Goal: Obtain resource: Obtain resource

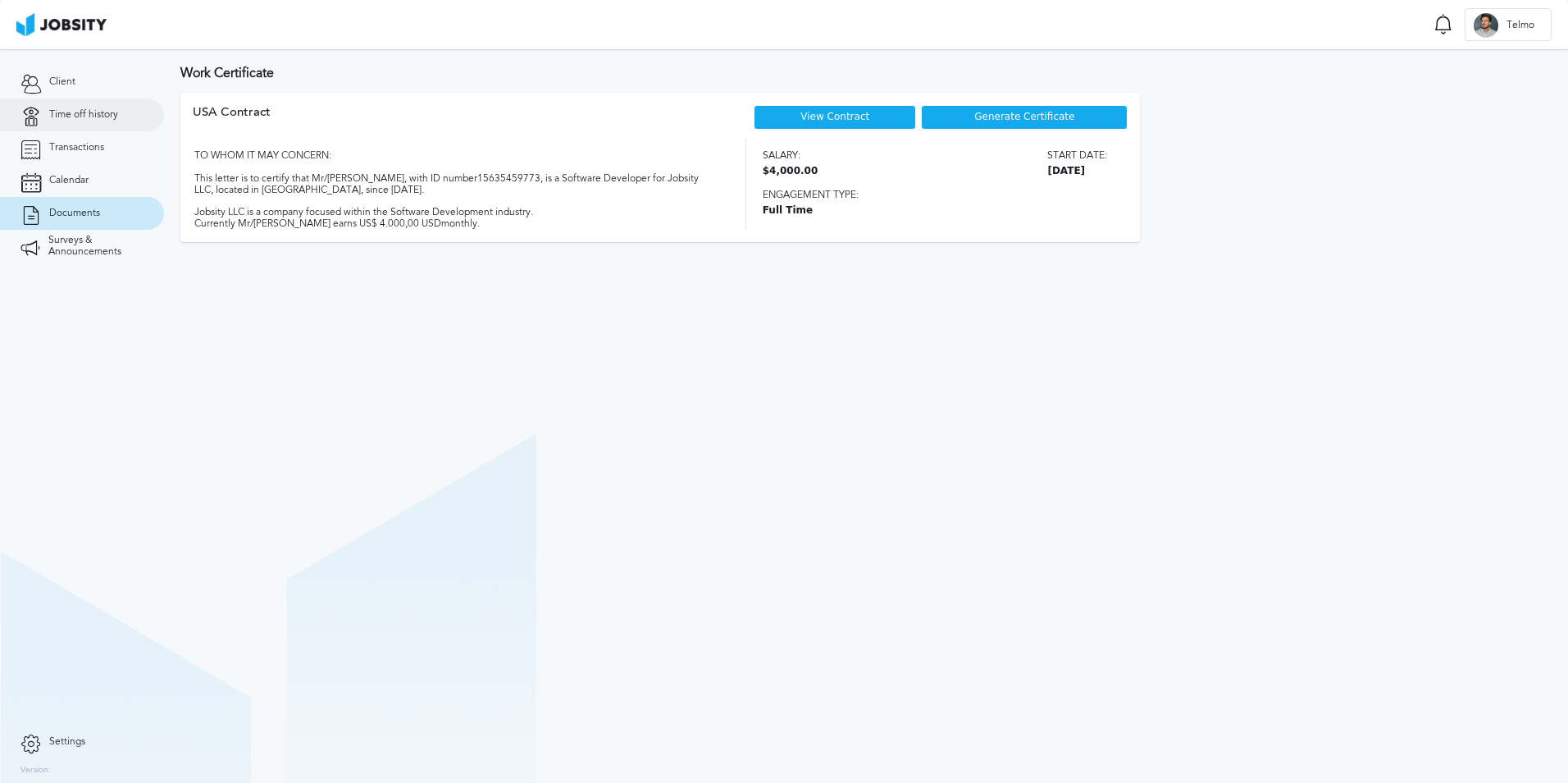
click at [99, 114] on span "Time off history" at bounding box center [84, 114] width 69 height 11
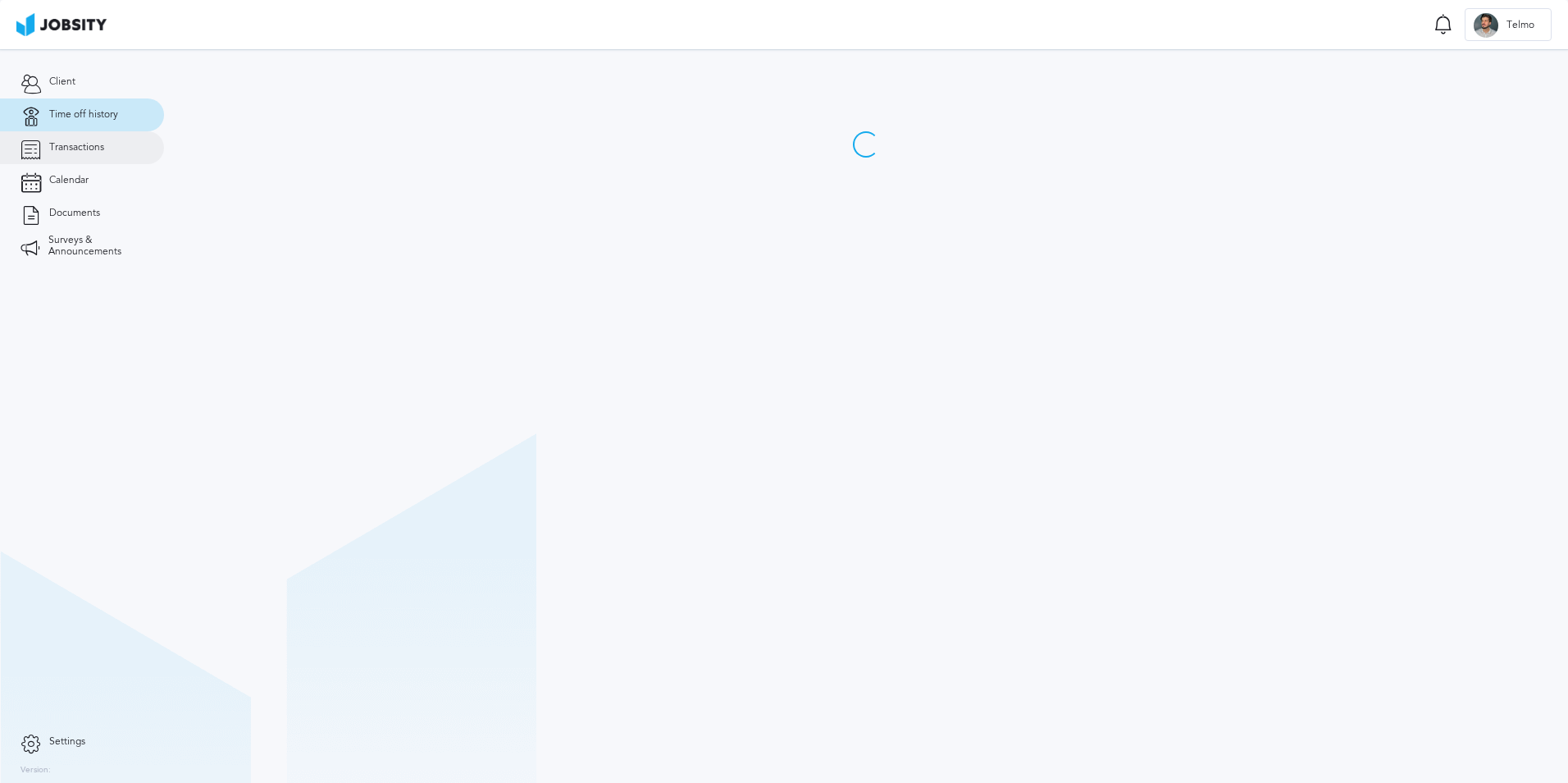
click at [89, 147] on span "Transactions" at bounding box center [77, 147] width 55 height 11
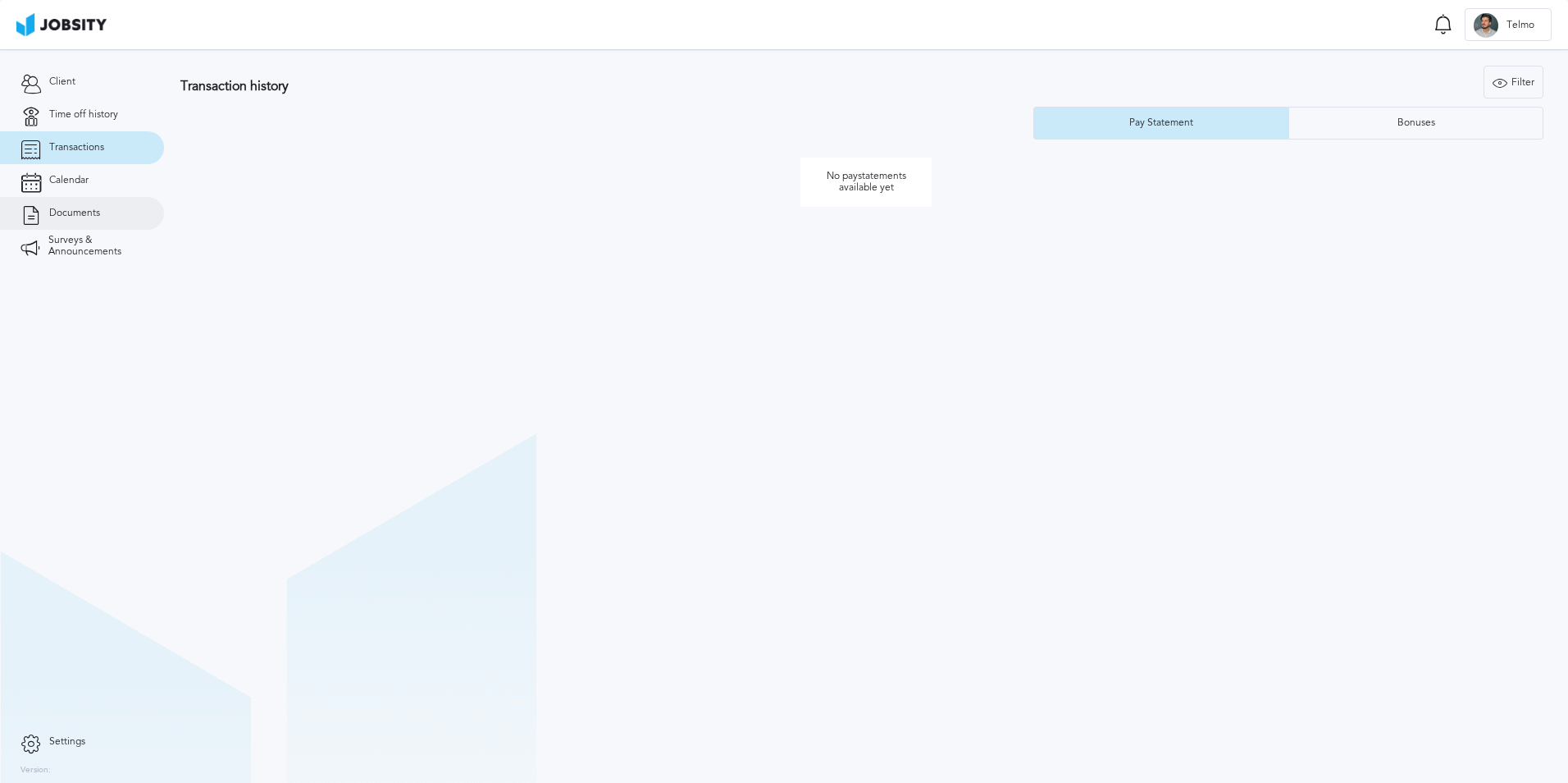
click at [63, 198] on link "Documents" at bounding box center [82, 214] width 164 height 33
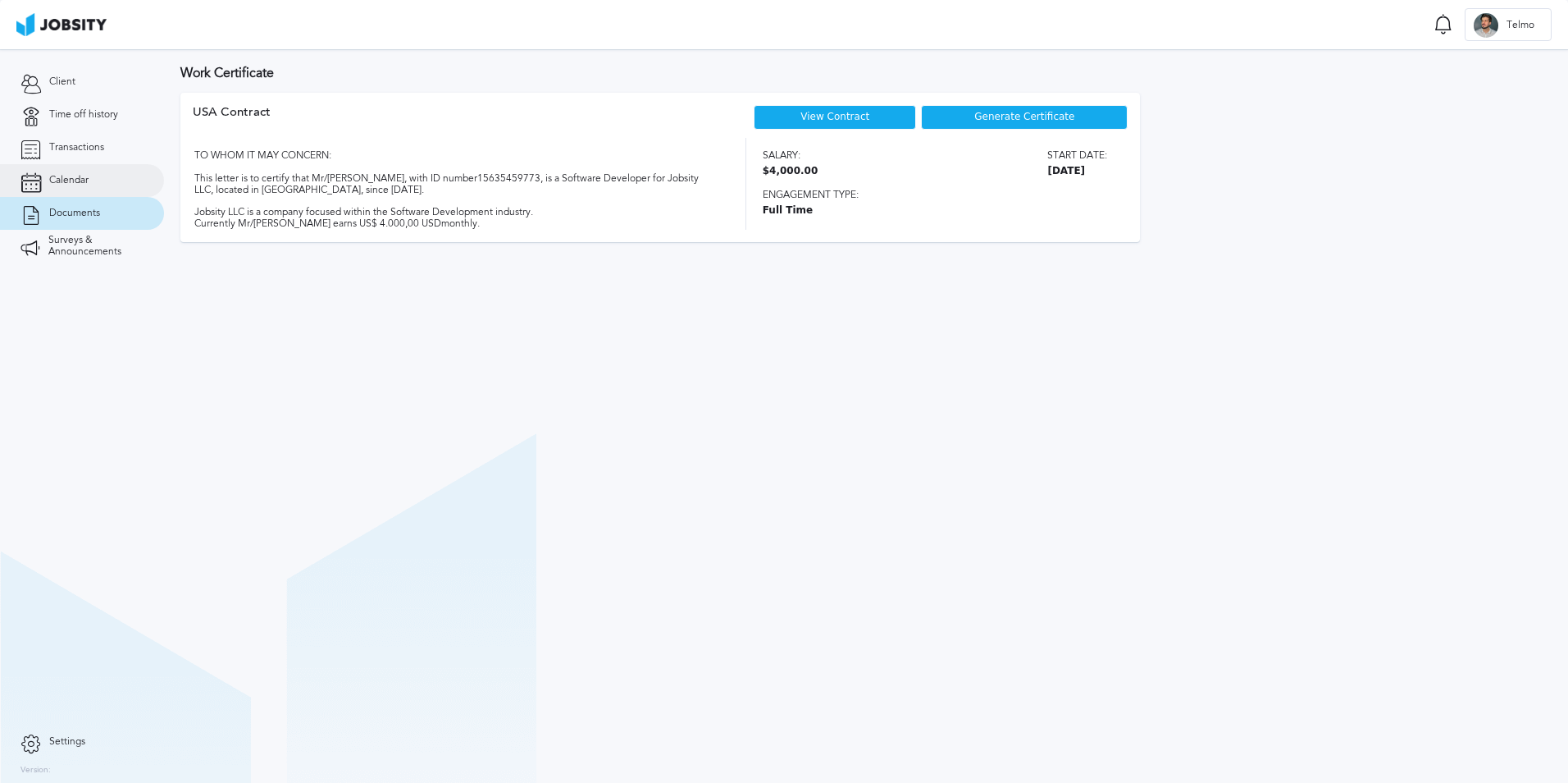
click at [86, 181] on span "Calendar" at bounding box center [69, 180] width 40 height 11
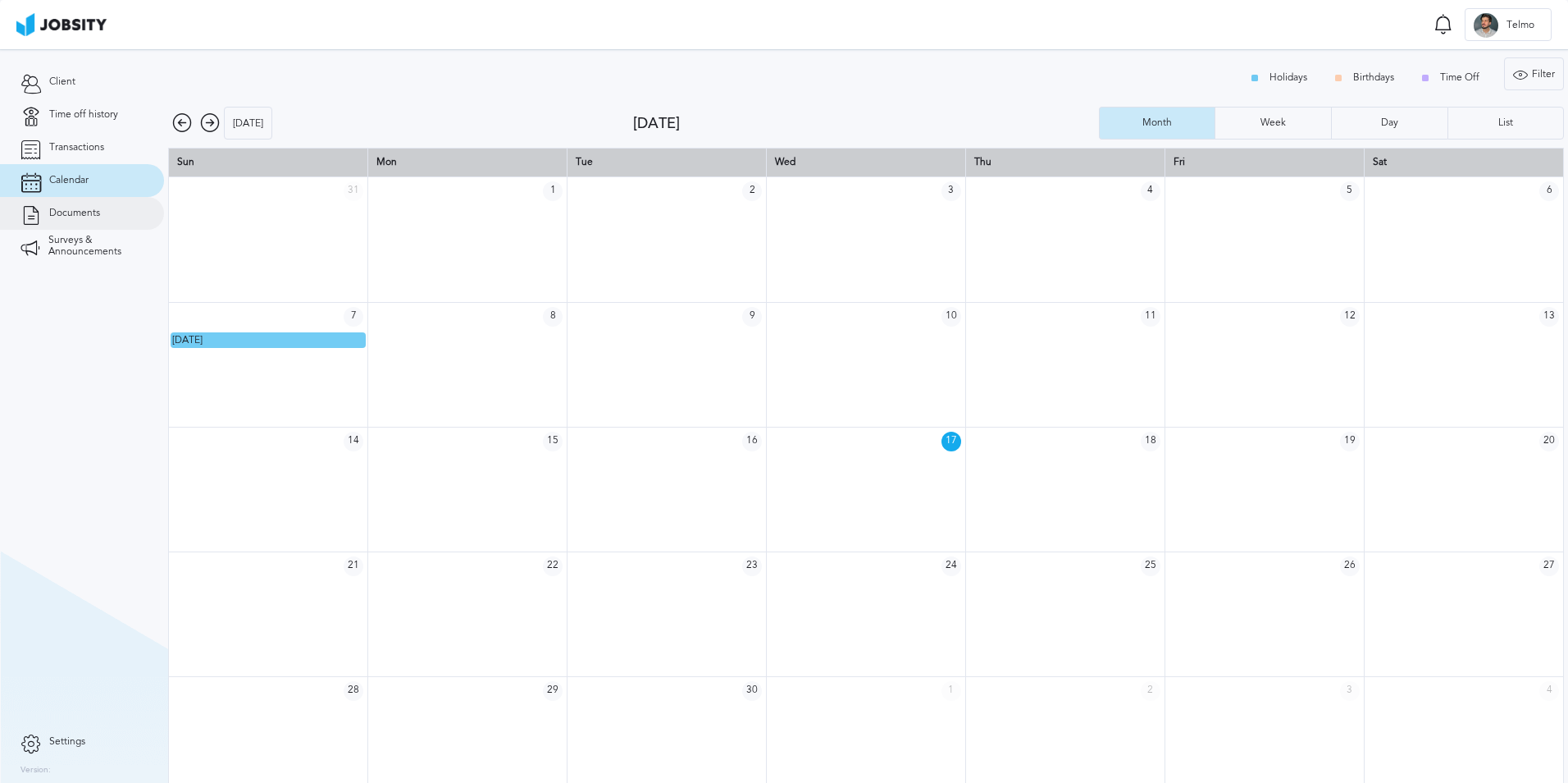
click at [86, 215] on span "Documents" at bounding box center [74, 213] width 51 height 11
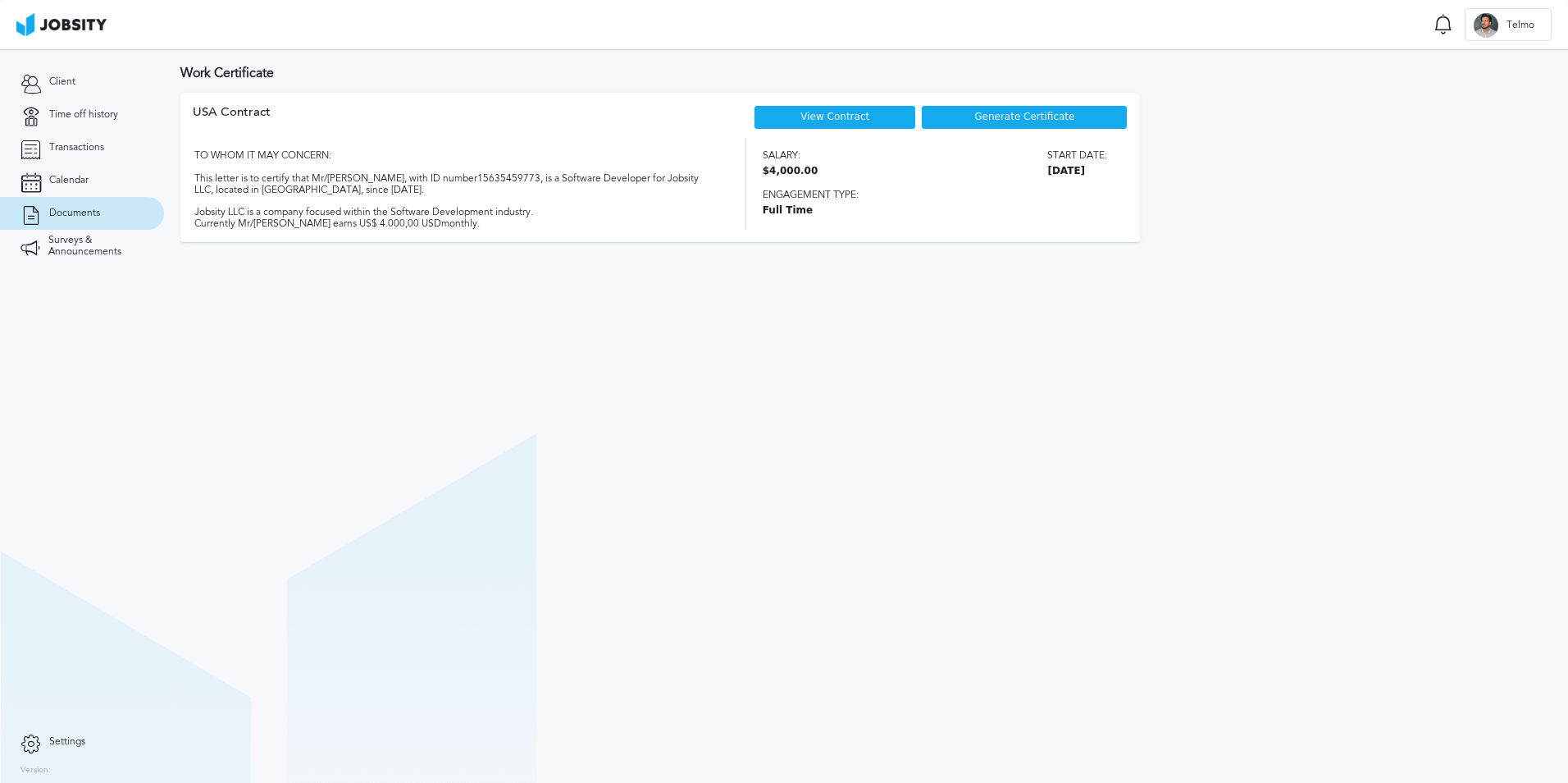
drag, startPoint x: 1014, startPoint y: 178, endPoint x: 1125, endPoint y: 170, distance: 111.3
click at [1125, 170] on div "Salary: $4,000.00 Start date: [DATE] Engagement type: Full Time" at bounding box center [945, 183] width 366 height 92
drag, startPoint x: 1125, startPoint y: 170, endPoint x: 777, endPoint y: 187, distance: 348.4
click at [777, 187] on div "Engagement type: Full Time" at bounding box center [935, 201] width 345 height 31
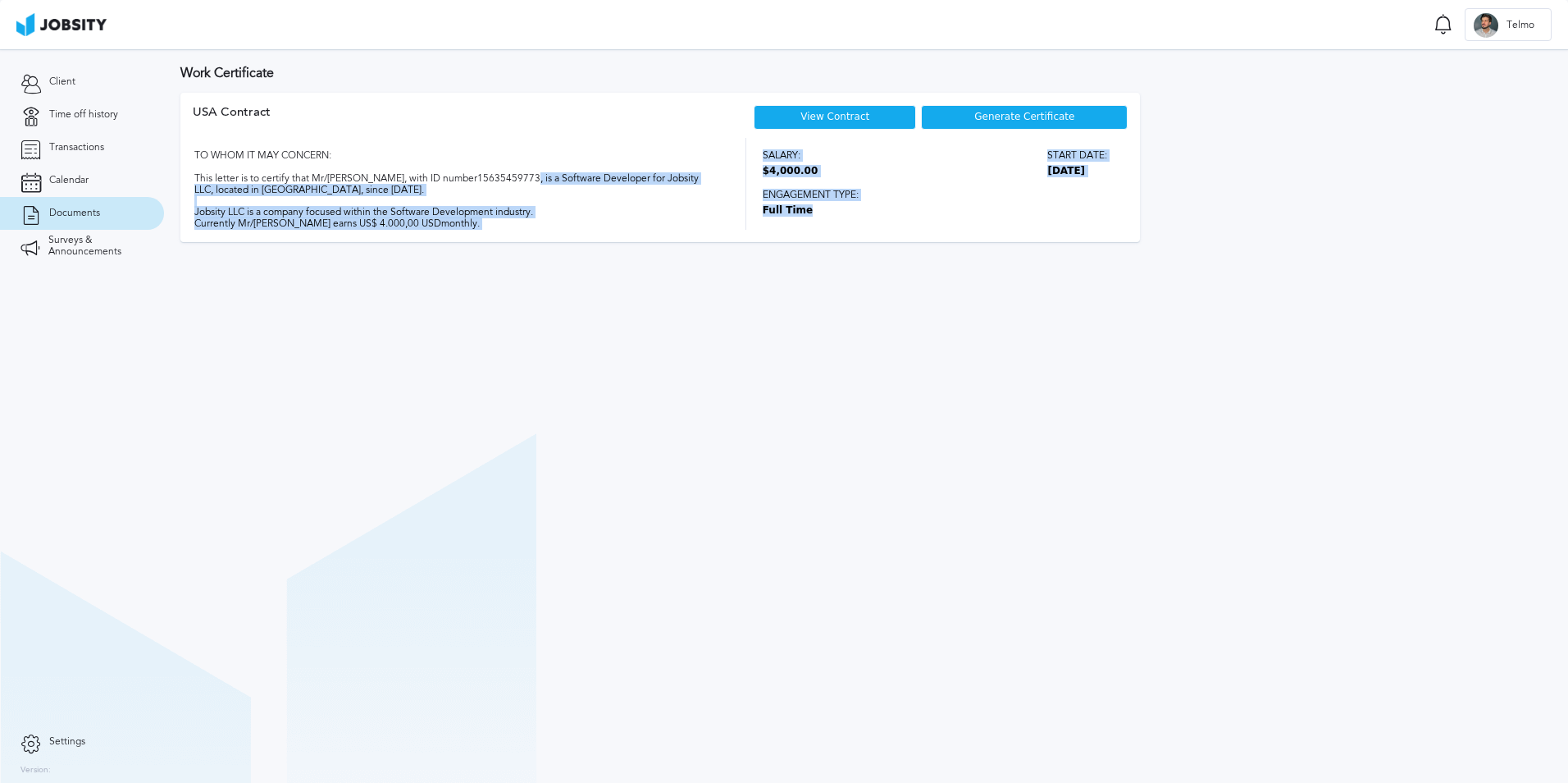
drag, startPoint x: 816, startPoint y: 221, endPoint x: 688, endPoint y: 188, distance: 132.2
click at [688, 188] on div "TO WHOM IT MAY CONCERN: This letter is to certify that Mr/[PERSON_NAME], with I…" at bounding box center [660, 183] width 935 height 92
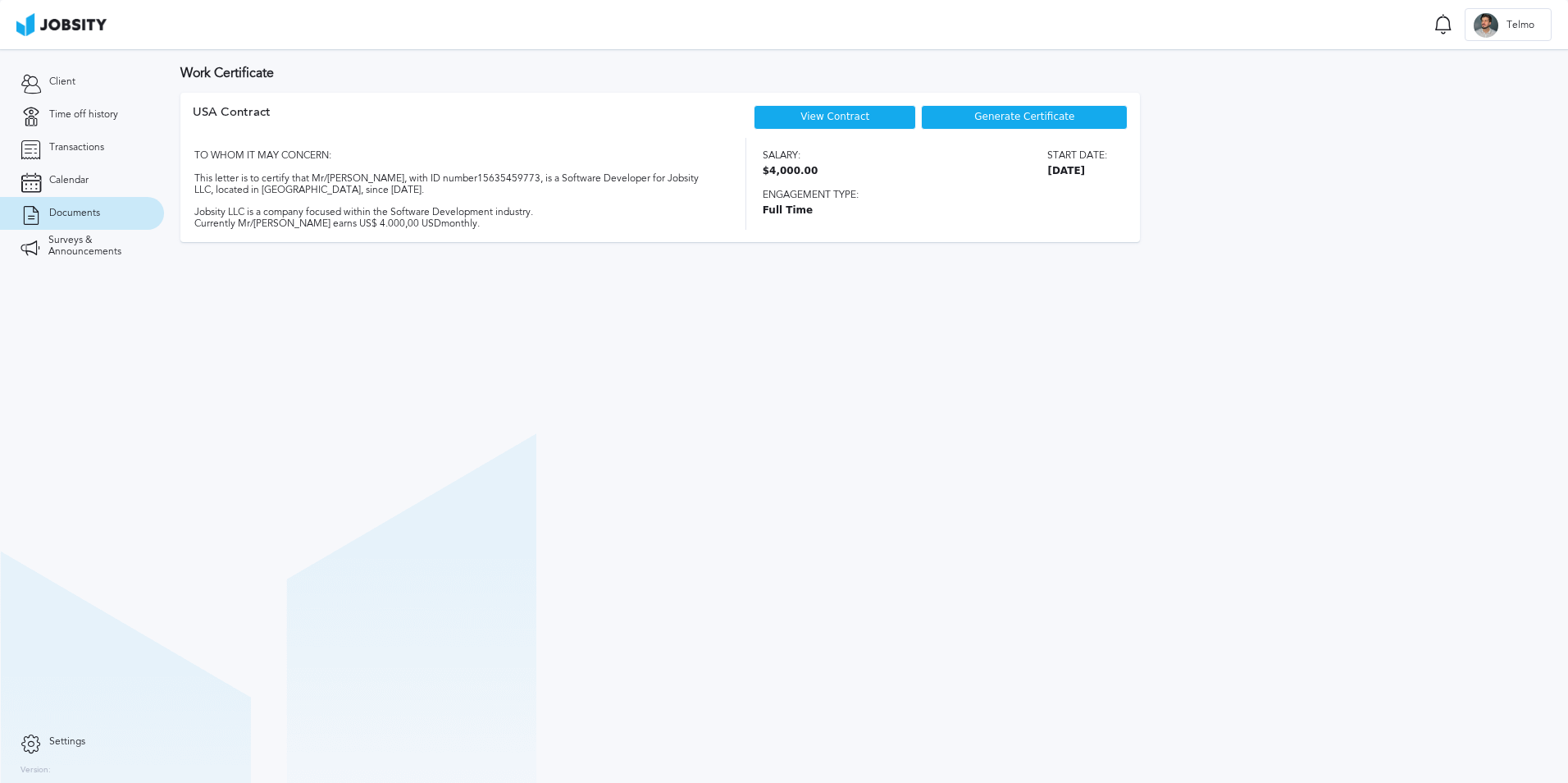
drag, startPoint x: 688, startPoint y: 188, endPoint x: 475, endPoint y: 176, distance: 213.3
click at [475, 176] on div "TO WHOM IT MAY CONCERN: This letter is to certify that Mr/[PERSON_NAME], with I…" at bounding box center [455, 183] width 524 height 92
drag, startPoint x: 807, startPoint y: 218, endPoint x: 738, endPoint y: 158, distance: 91.4
click at [738, 158] on div "TO WHOM IT MAY CONCERN: This letter is to certify that Mr/[PERSON_NAME], with I…" at bounding box center [660, 183] width 935 height 92
drag, startPoint x: 738, startPoint y: 158, endPoint x: 159, endPoint y: 106, distance: 581.3
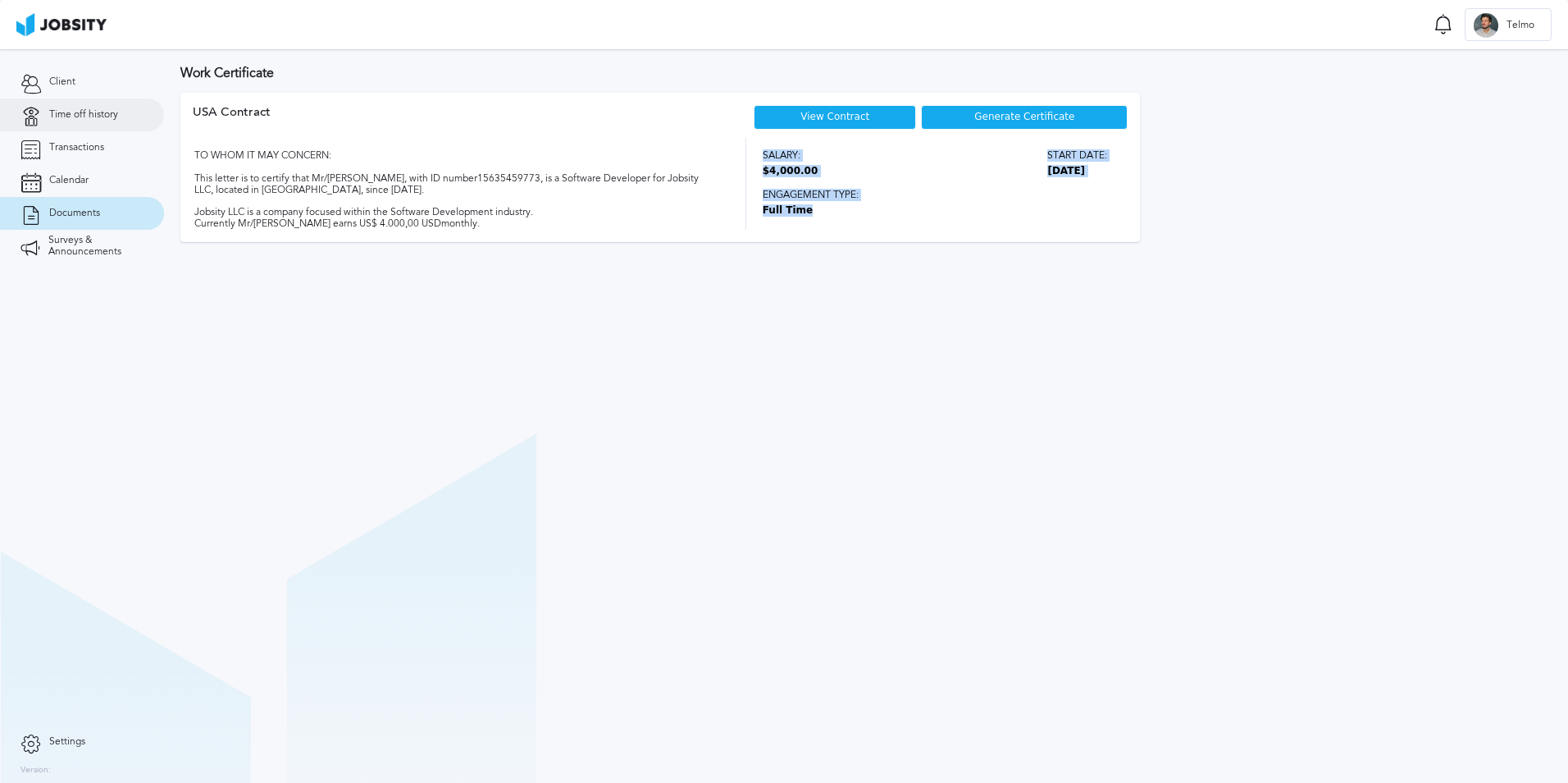
click at [159, 106] on link "Time off history" at bounding box center [82, 115] width 164 height 33
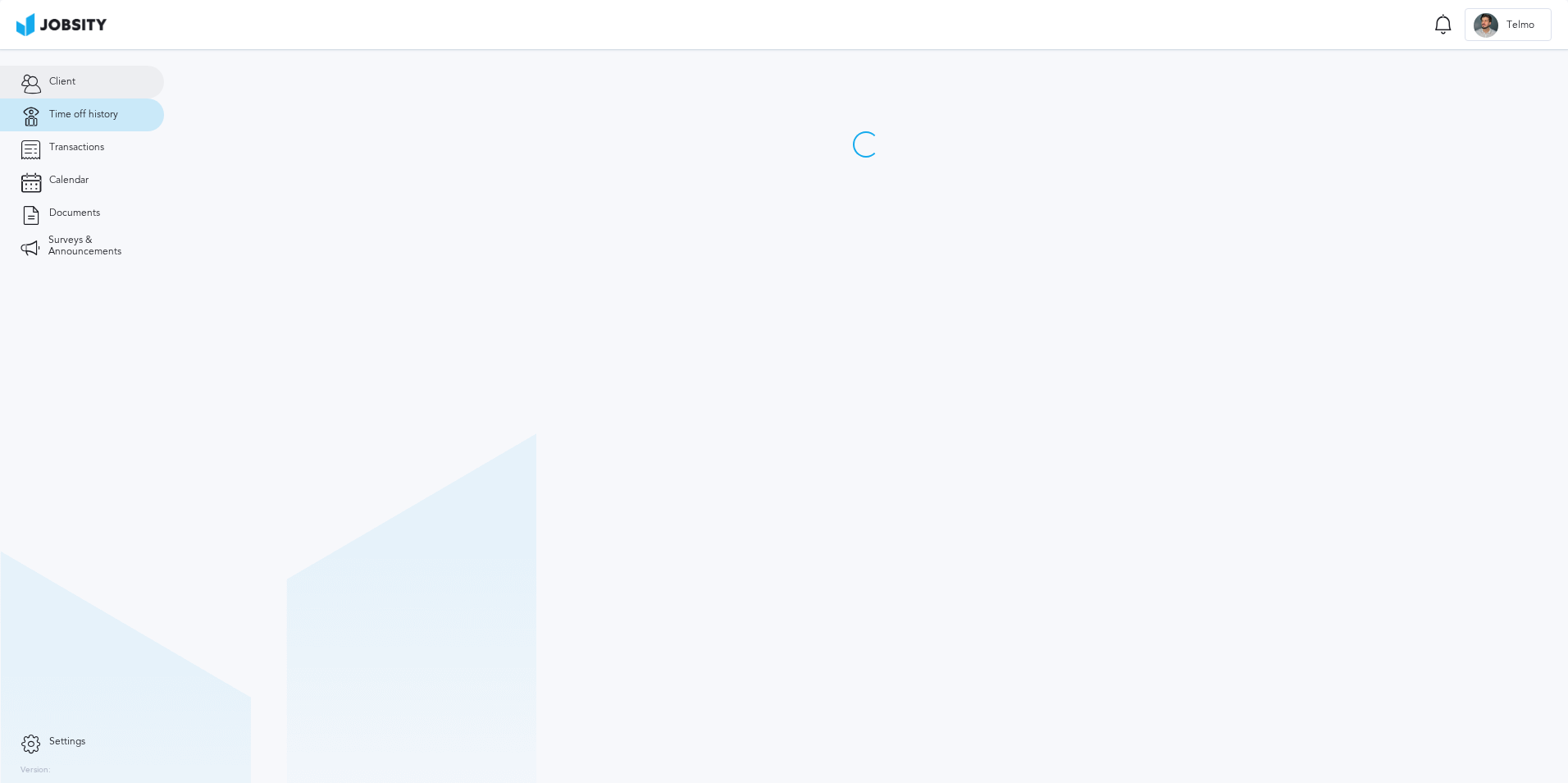
click at [63, 89] on link "Client" at bounding box center [82, 82] width 164 height 33
